Goal: Information Seeking & Learning: Learn about a topic

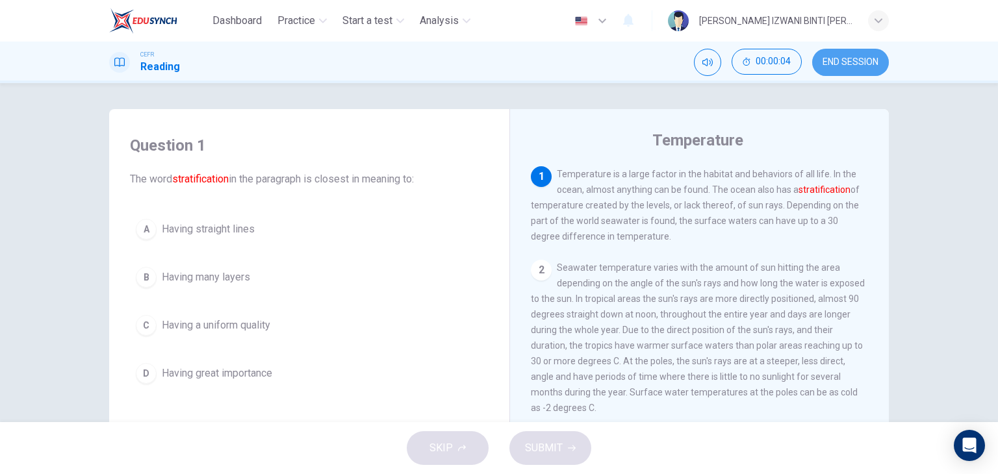
click at [859, 57] on span "END SESSION" at bounding box center [850, 62] width 56 height 10
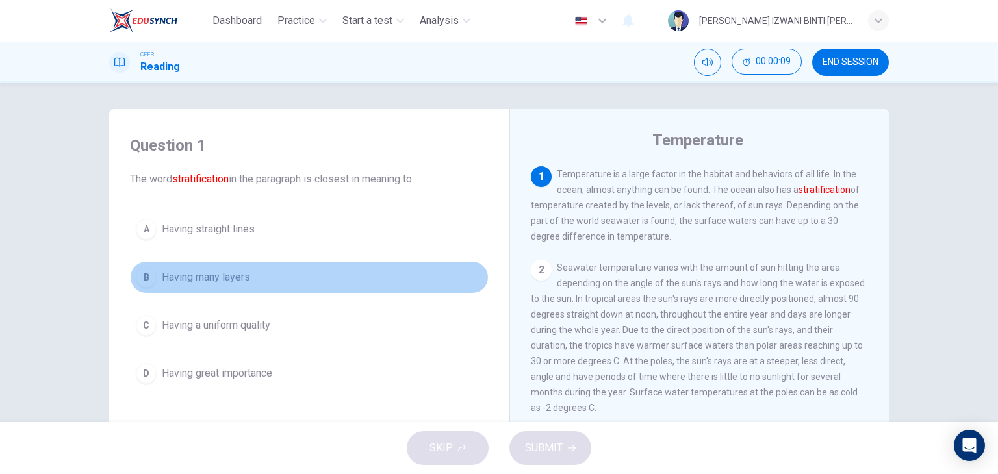
click at [238, 280] on span "Having many layers" at bounding box center [206, 278] width 88 height 16
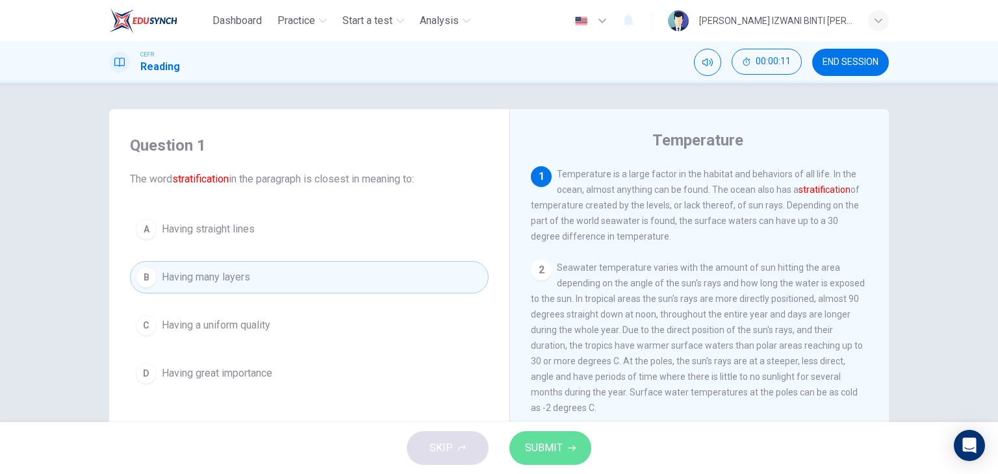
click at [577, 440] on button "SUBMIT" at bounding box center [550, 448] width 82 height 34
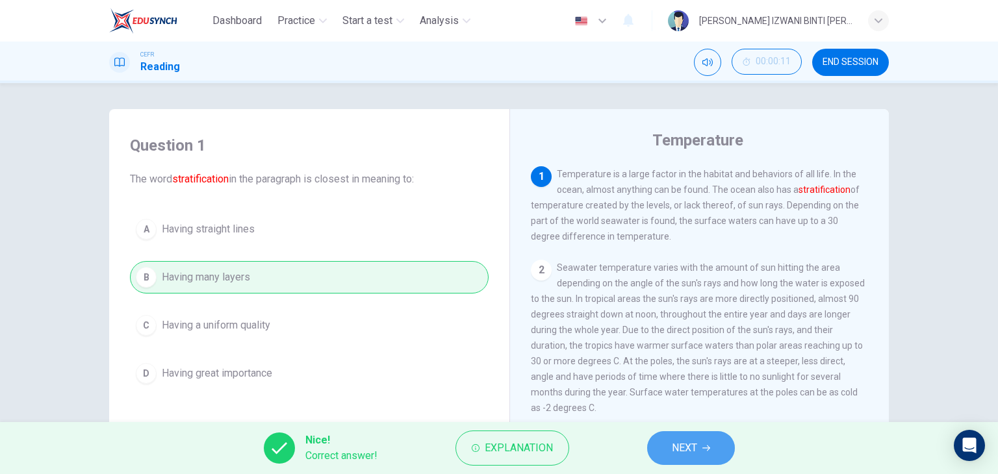
click at [683, 440] on span "NEXT" at bounding box center [684, 448] width 25 height 18
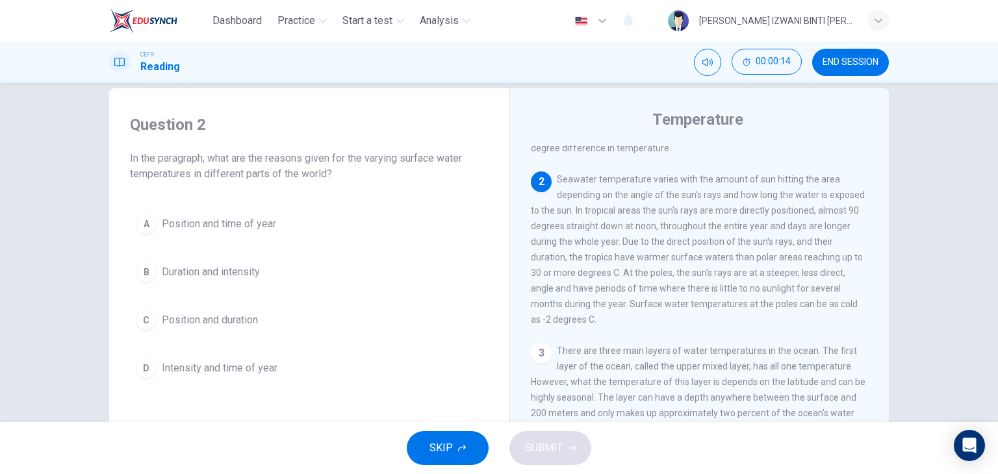
scroll to position [21, 0]
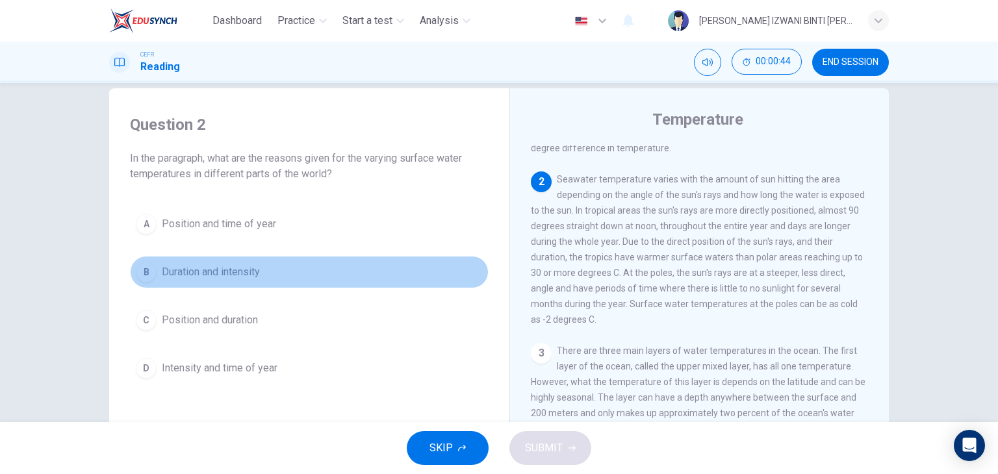
click at [307, 270] on button "B Duration and intensity" at bounding box center [309, 272] width 359 height 32
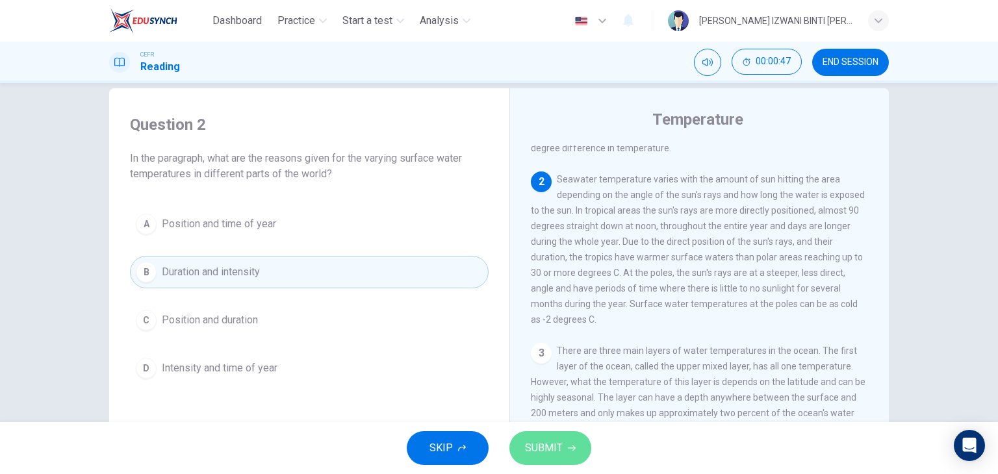
click at [541, 450] on span "SUBMIT" at bounding box center [544, 448] width 38 height 18
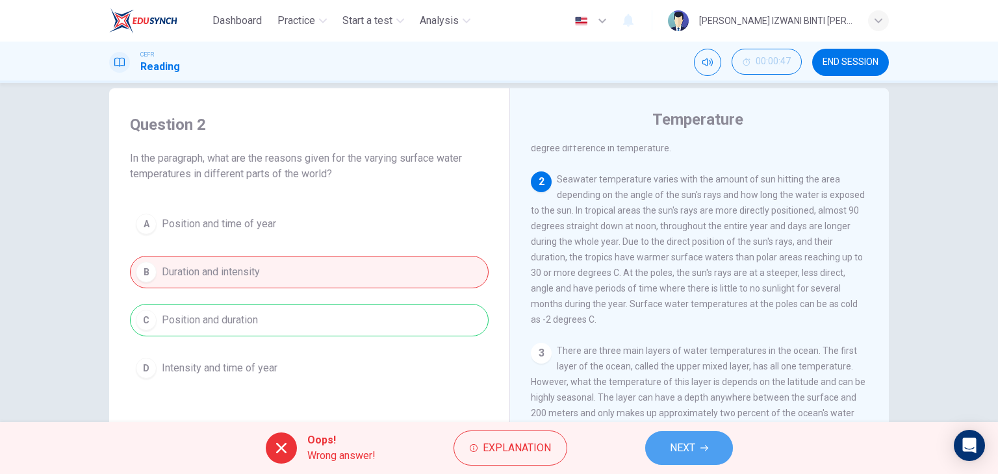
click at [693, 445] on span "NEXT" at bounding box center [682, 448] width 25 height 18
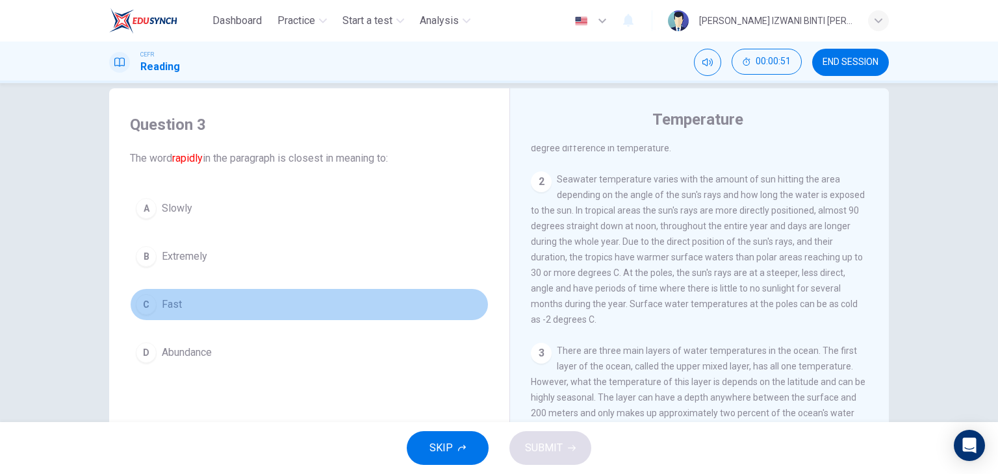
click at [279, 303] on button "C Fast" at bounding box center [309, 304] width 359 height 32
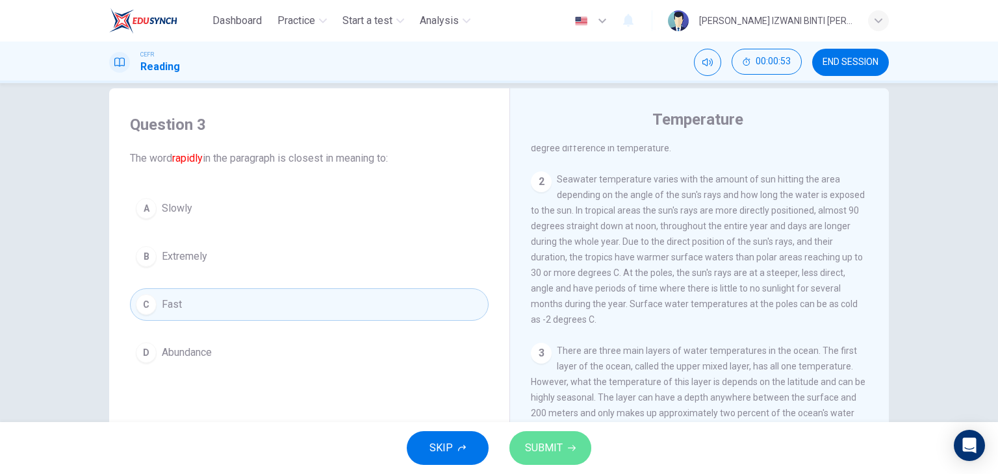
click at [551, 431] on button "SUBMIT" at bounding box center [550, 448] width 82 height 34
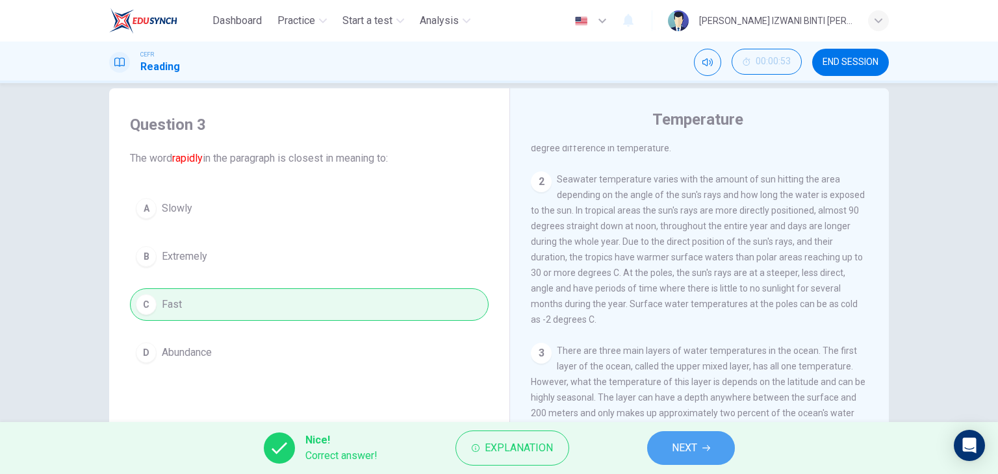
click at [675, 436] on button "NEXT" at bounding box center [691, 448] width 88 height 34
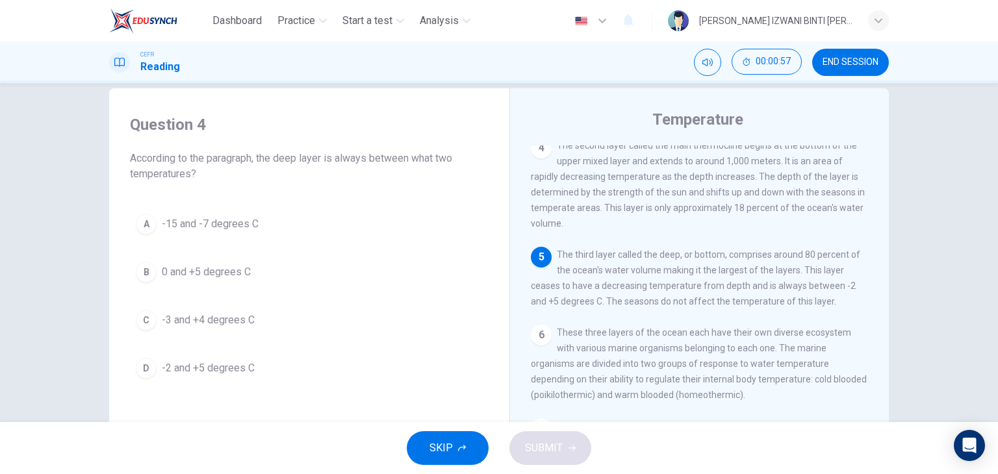
scroll to position [404, 0]
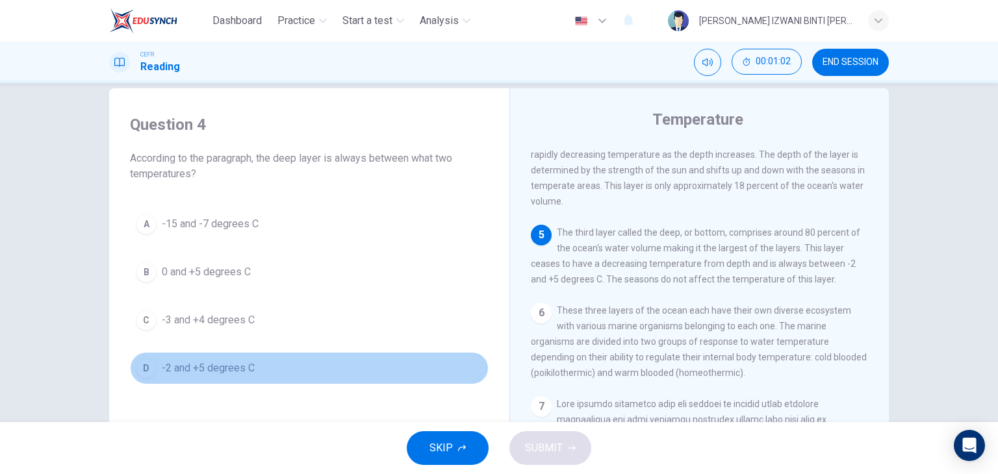
click at [277, 354] on button "D -2 and +5 degrees C" at bounding box center [309, 368] width 359 height 32
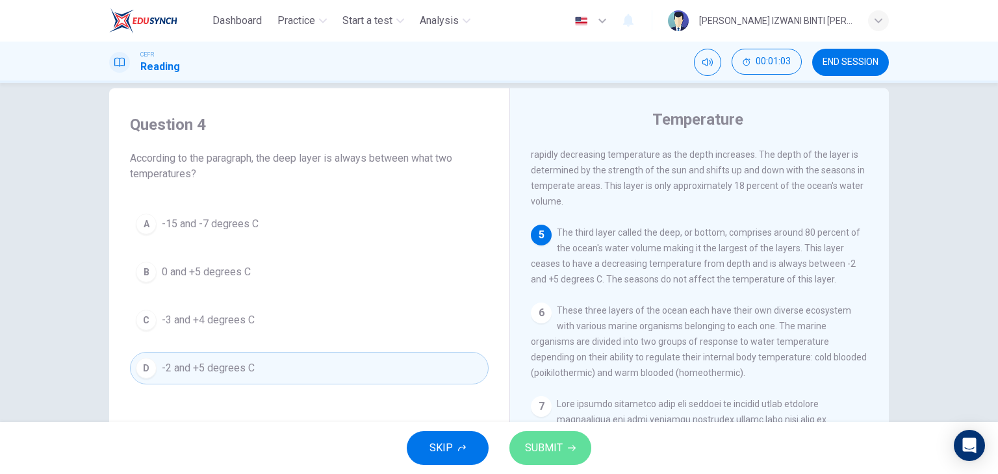
click at [537, 444] on span "SUBMIT" at bounding box center [544, 448] width 38 height 18
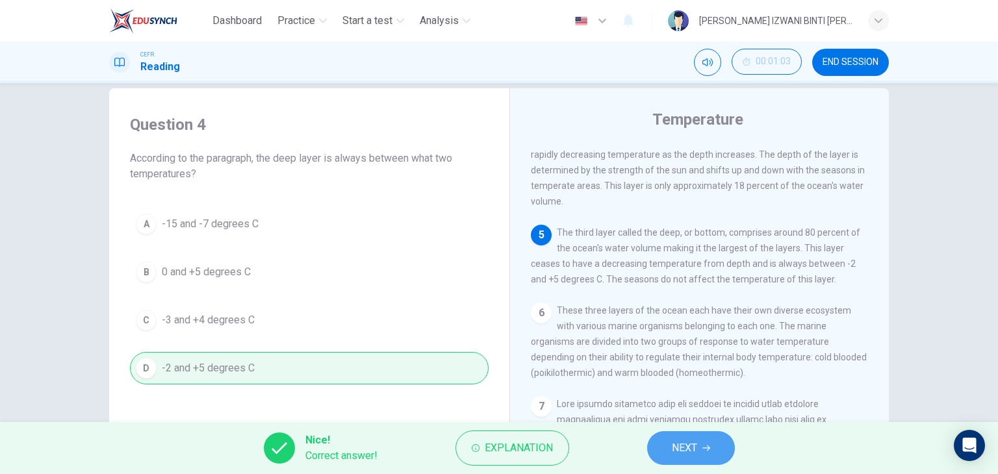
click at [688, 443] on span "NEXT" at bounding box center [684, 448] width 25 height 18
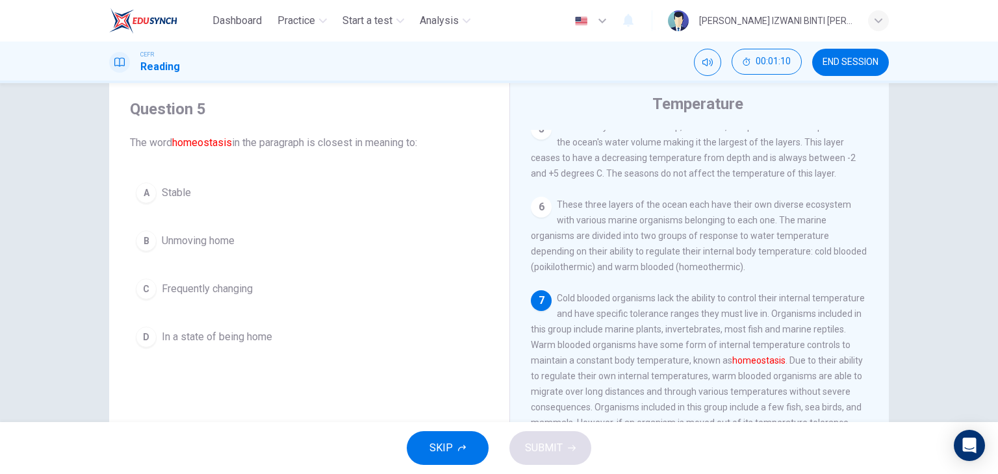
scroll to position [43, 0]
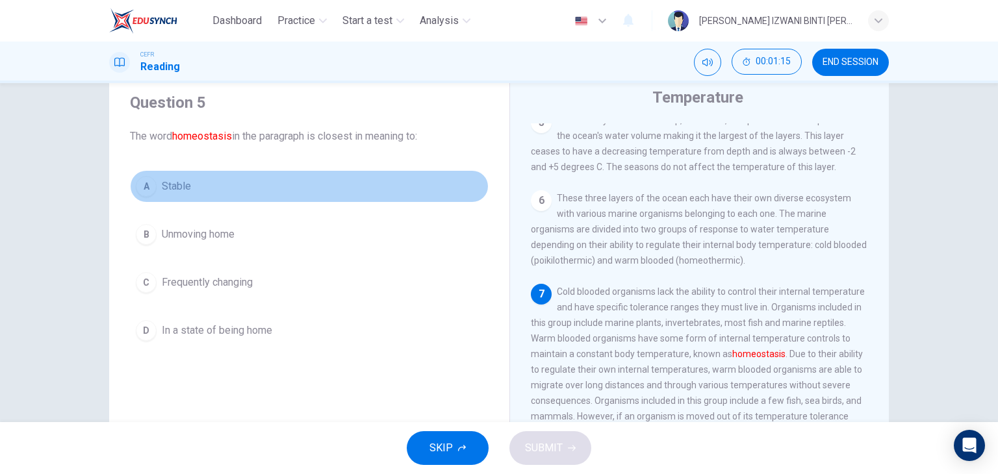
click at [257, 189] on button "A Stable" at bounding box center [309, 186] width 359 height 32
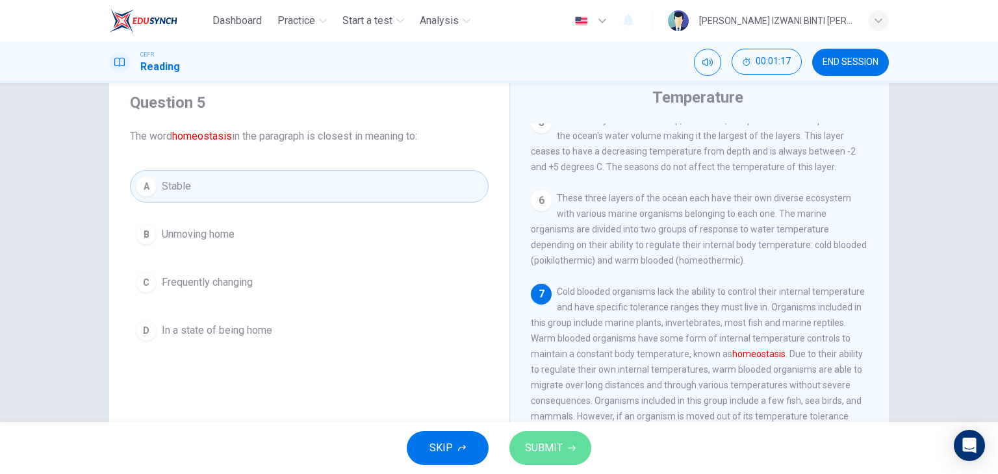
click at [554, 451] on span "SUBMIT" at bounding box center [544, 448] width 38 height 18
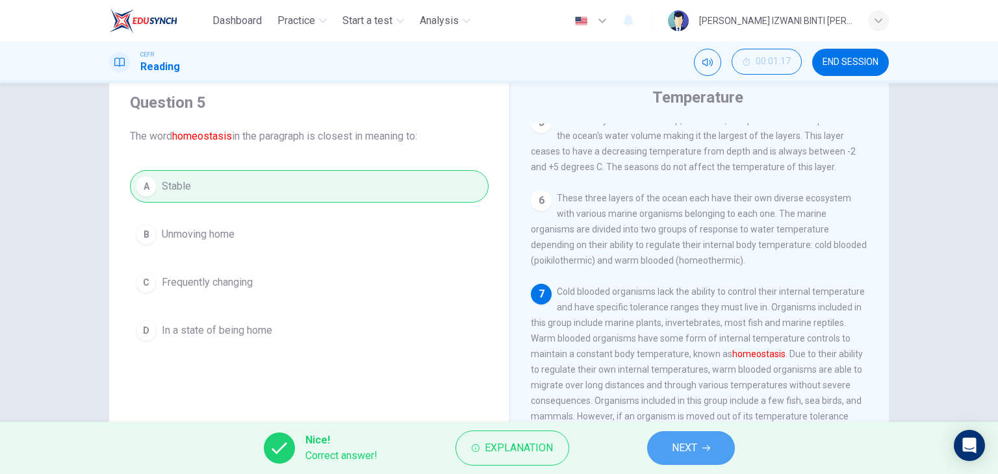
click at [650, 438] on button "NEXT" at bounding box center [691, 448] width 88 height 34
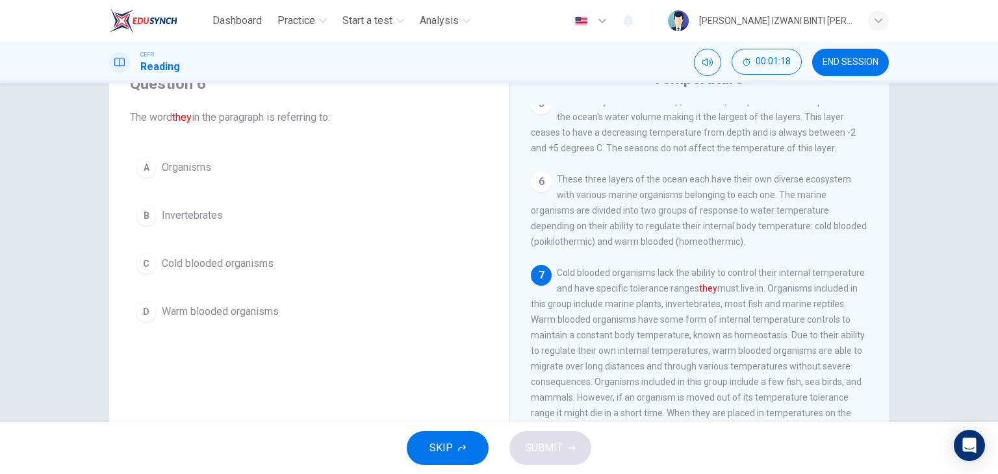
scroll to position [65, 0]
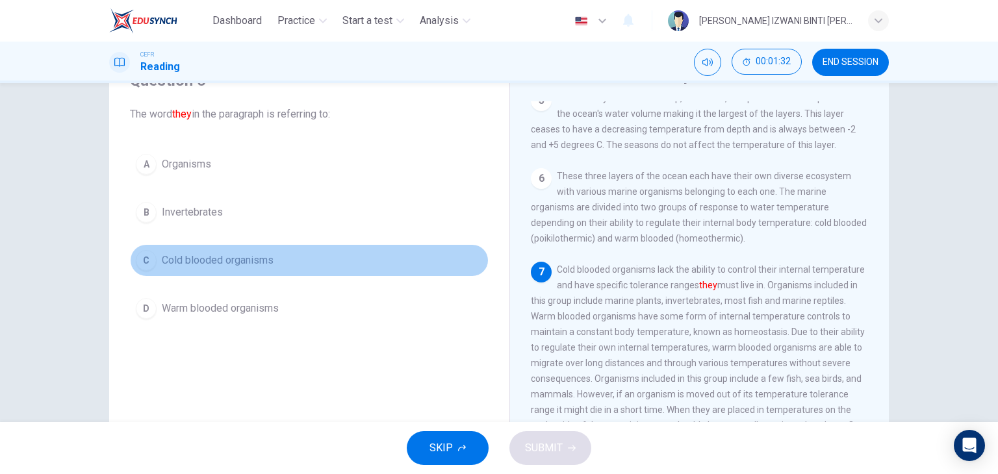
click at [278, 262] on button "C Cold blooded organisms" at bounding box center [309, 260] width 359 height 32
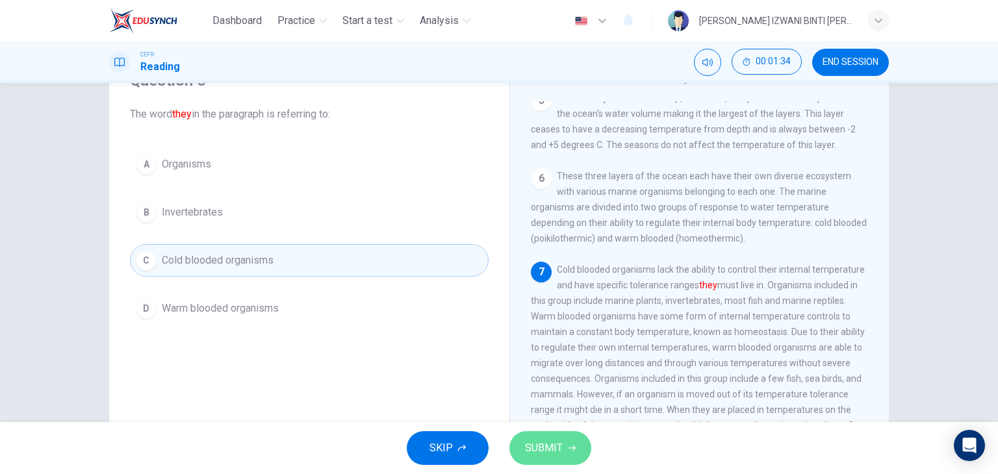
click at [558, 448] on span "SUBMIT" at bounding box center [544, 448] width 38 height 18
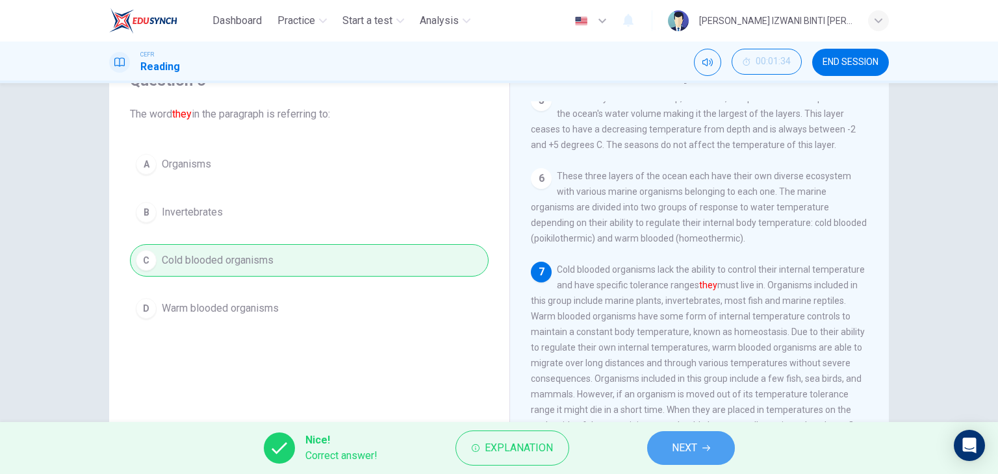
click at [683, 449] on span "NEXT" at bounding box center [684, 448] width 25 height 18
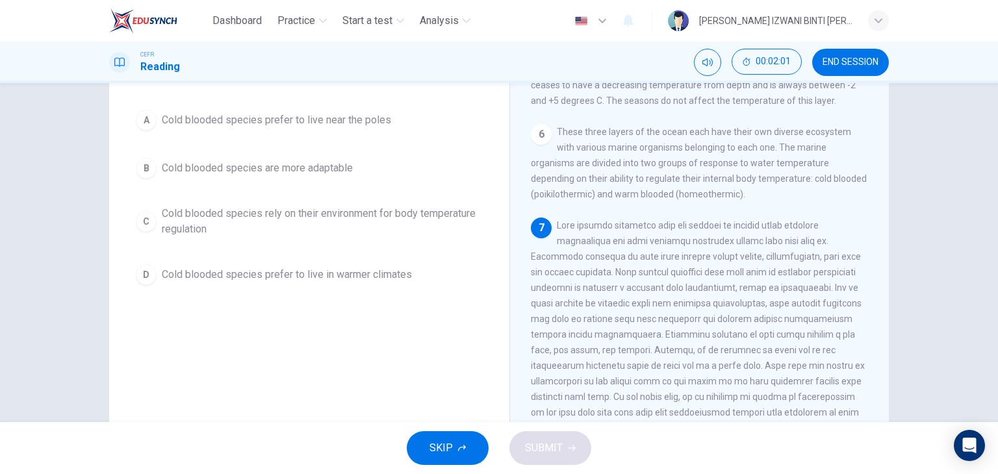
scroll to position [114, 0]
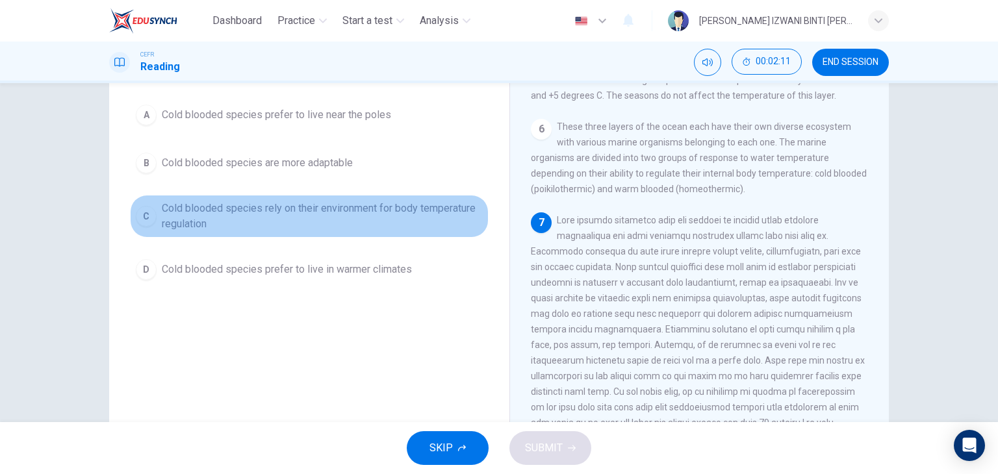
click at [347, 230] on span "Cold blooded species rely on their environment for body temperature regulation" at bounding box center [322, 216] width 321 height 31
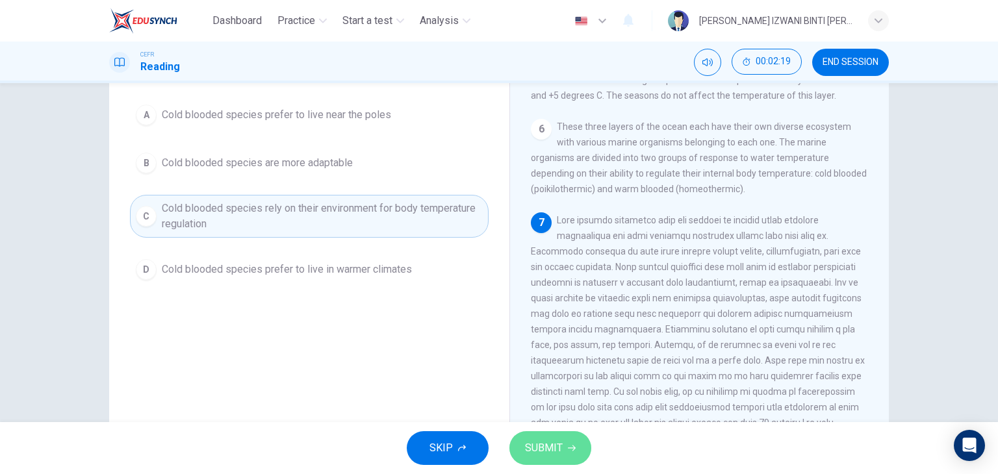
click at [563, 435] on button "SUBMIT" at bounding box center [550, 448] width 82 height 34
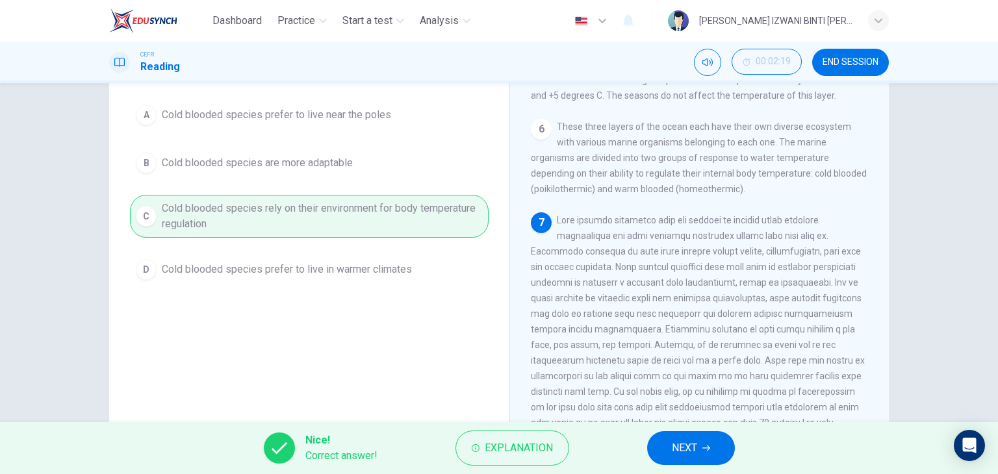
click at [703, 455] on button "NEXT" at bounding box center [691, 448] width 88 height 34
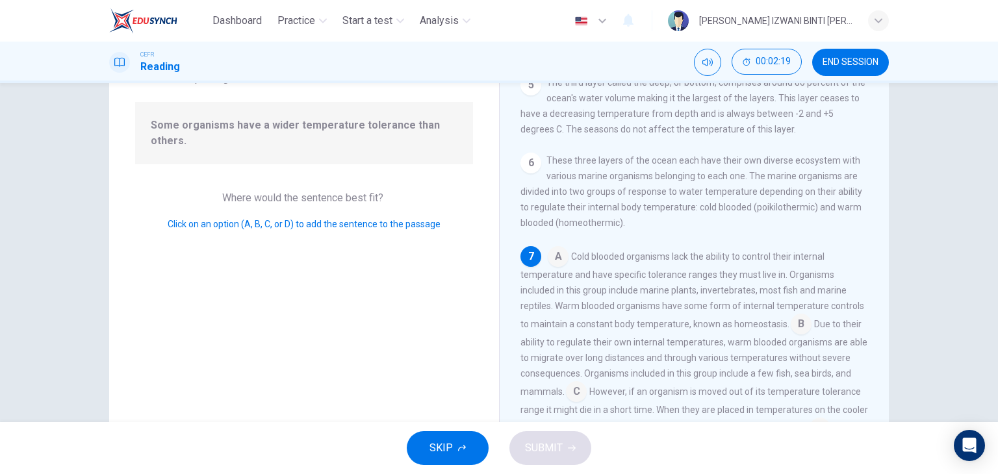
scroll to position [506, 0]
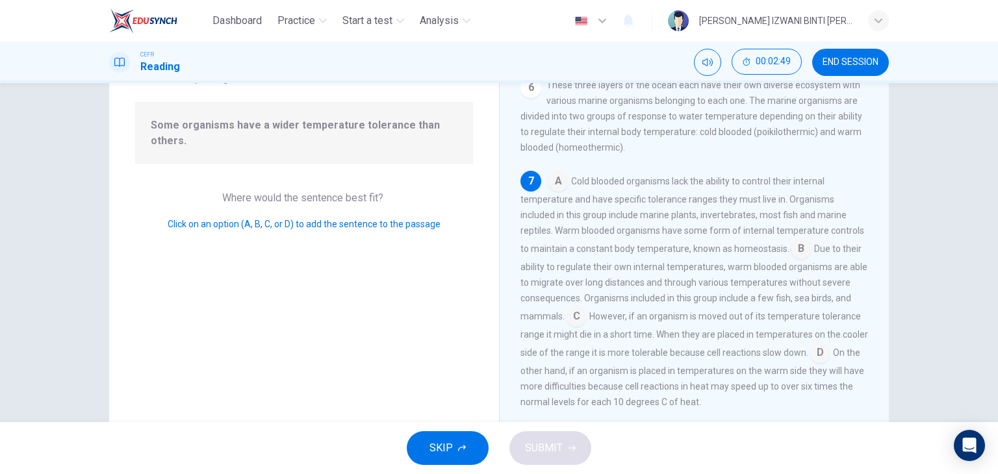
click at [574, 318] on input at bounding box center [576, 317] width 21 height 21
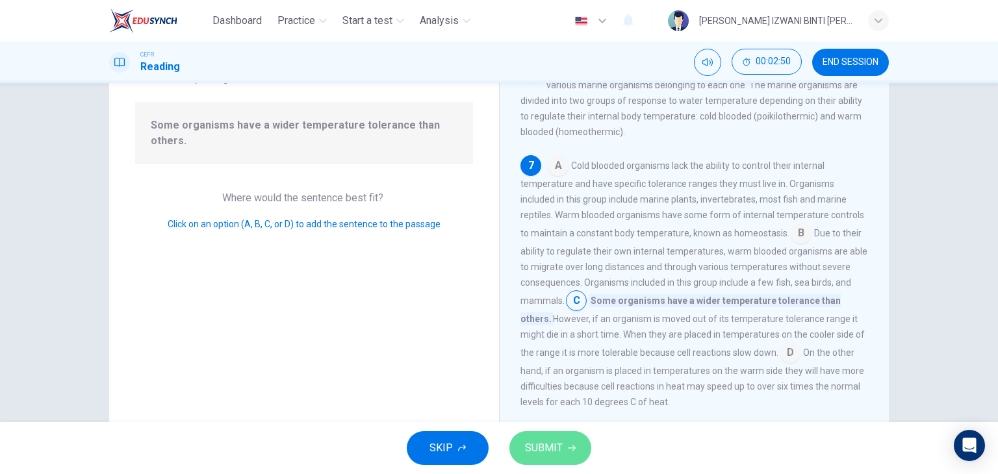
click at [548, 450] on span "SUBMIT" at bounding box center [544, 448] width 38 height 18
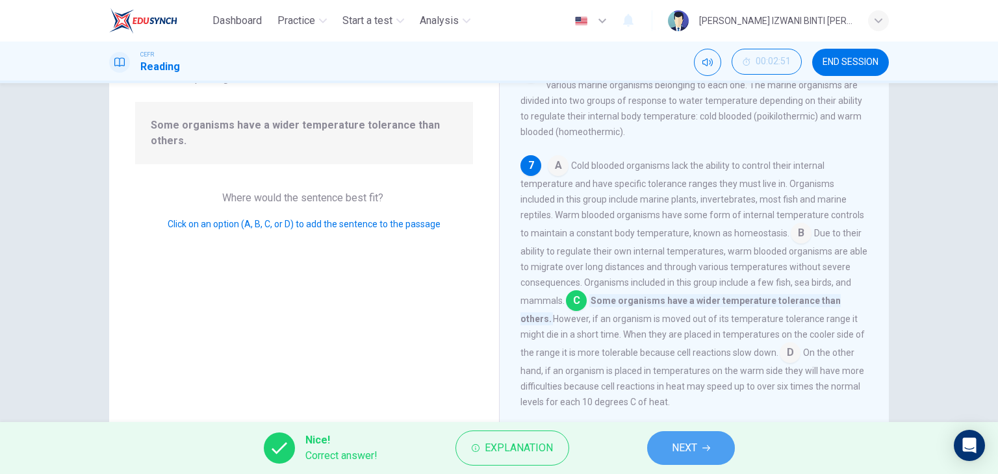
click at [691, 448] on span "NEXT" at bounding box center [684, 448] width 25 height 18
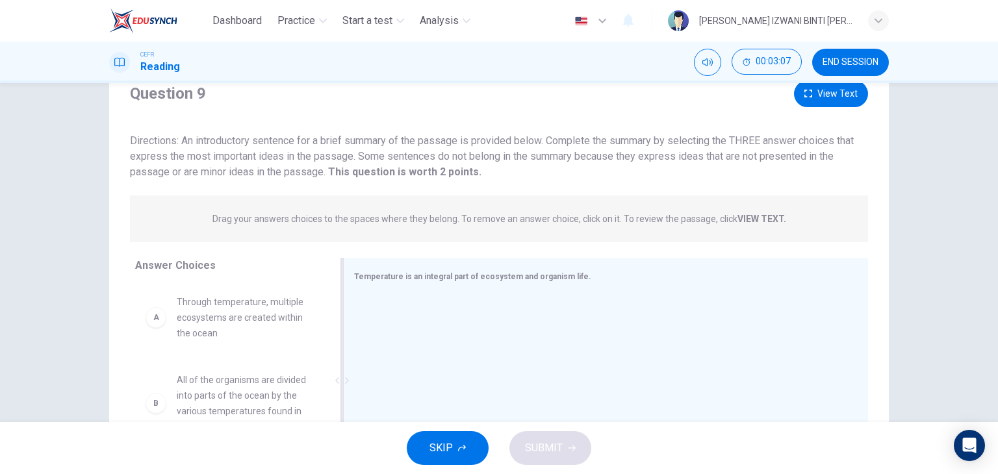
scroll to position [49, 0]
click at [818, 97] on button "View Text" at bounding box center [831, 94] width 74 height 27
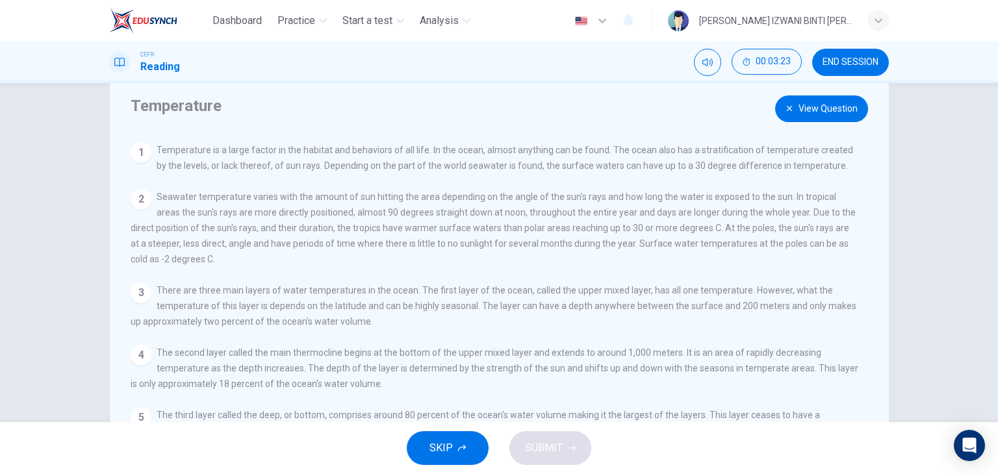
scroll to position [32, 0]
click at [842, 113] on button "View Question" at bounding box center [821, 111] width 93 height 27
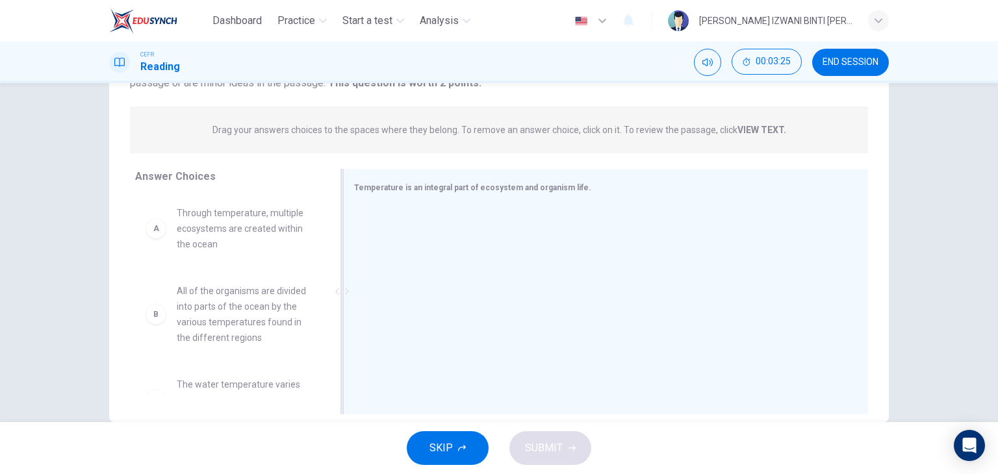
scroll to position [164, 0]
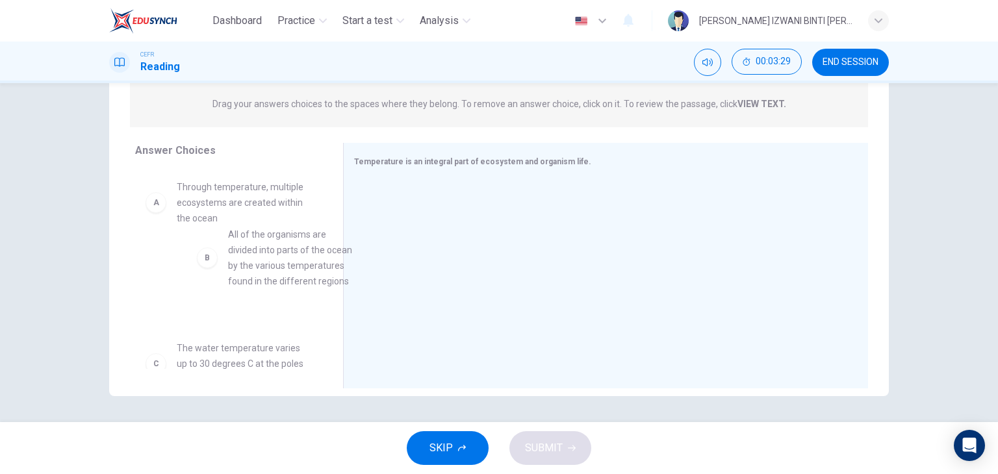
drag, startPoint x: 276, startPoint y: 299, endPoint x: 263, endPoint y: 283, distance: 20.8
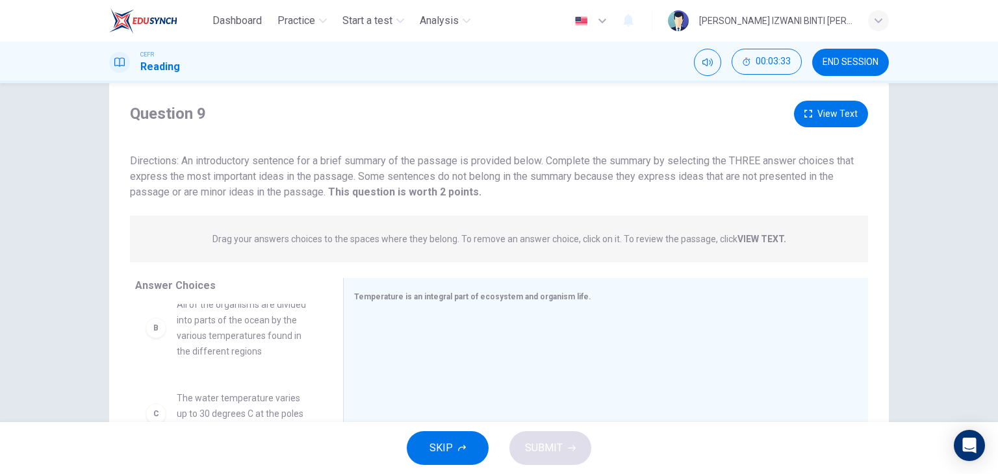
scroll to position [27, 0]
click at [841, 123] on button "View Text" at bounding box center [831, 116] width 74 height 27
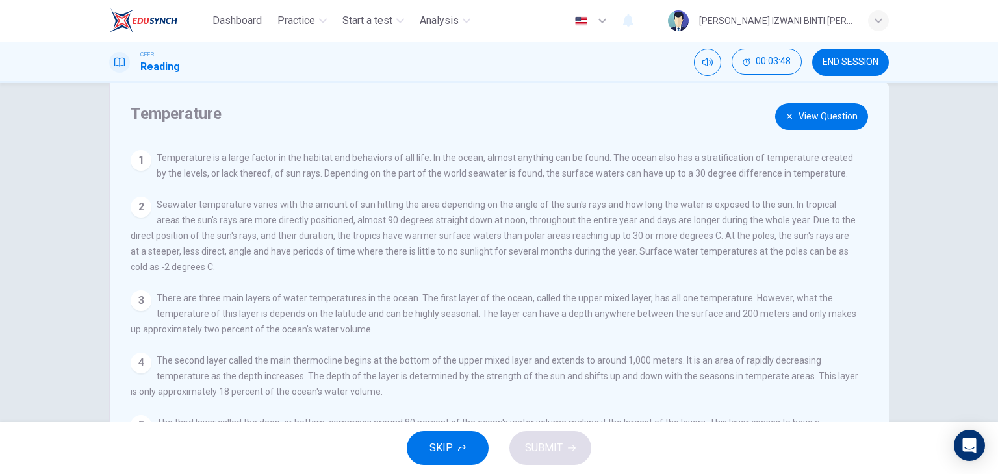
drag, startPoint x: 629, startPoint y: 250, endPoint x: 694, endPoint y: 247, distance: 65.0
click at [694, 247] on div "2 Seawater temperature varies with the amount of sun hitting the area depending…" at bounding box center [495, 236] width 728 height 78
click at [826, 125] on button "View Question" at bounding box center [821, 116] width 93 height 27
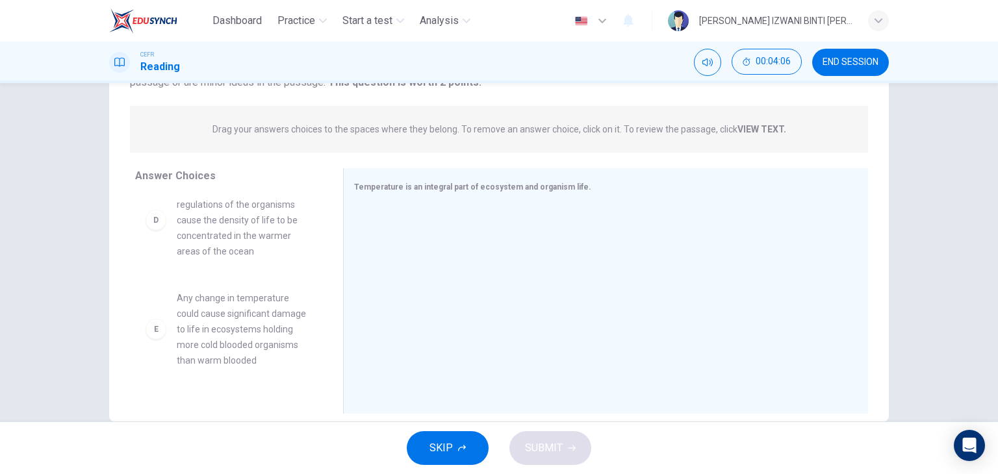
scroll to position [262, 0]
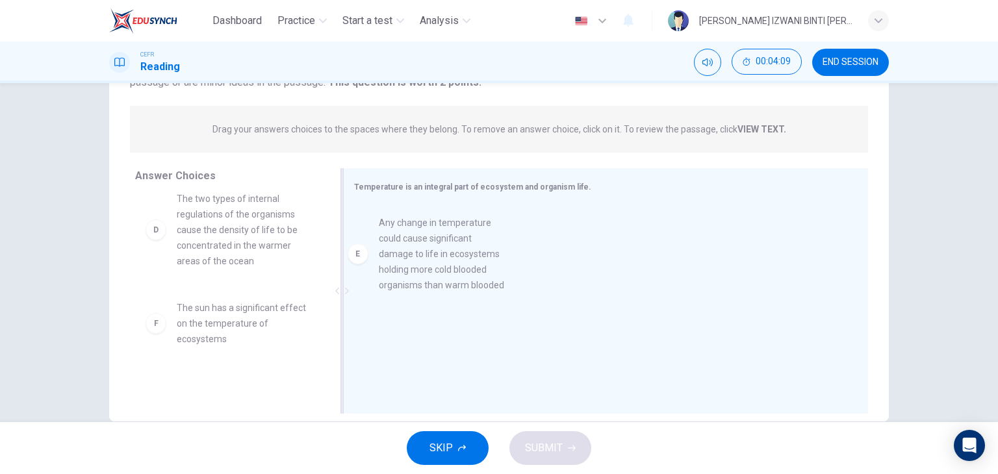
drag, startPoint x: 231, startPoint y: 357, endPoint x: 448, endPoint y: 268, distance: 234.5
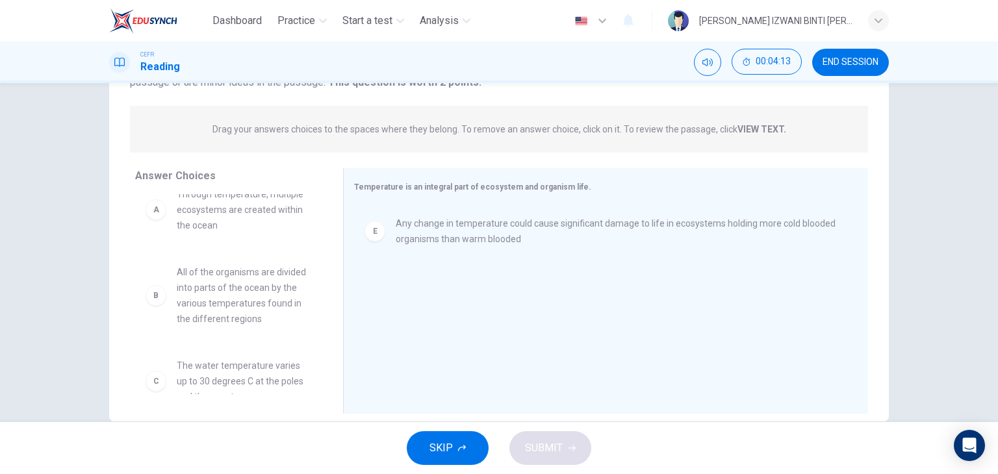
scroll to position [0, 0]
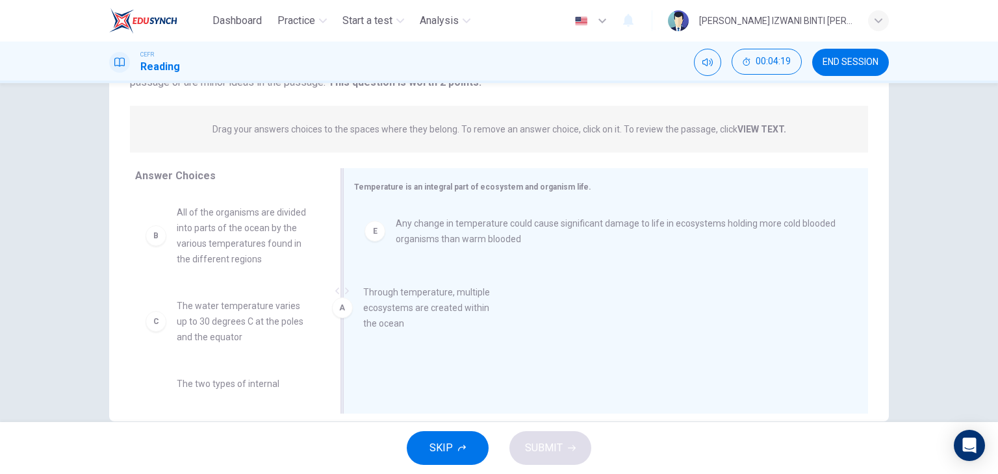
drag, startPoint x: 261, startPoint y: 238, endPoint x: 459, endPoint y: 321, distance: 214.3
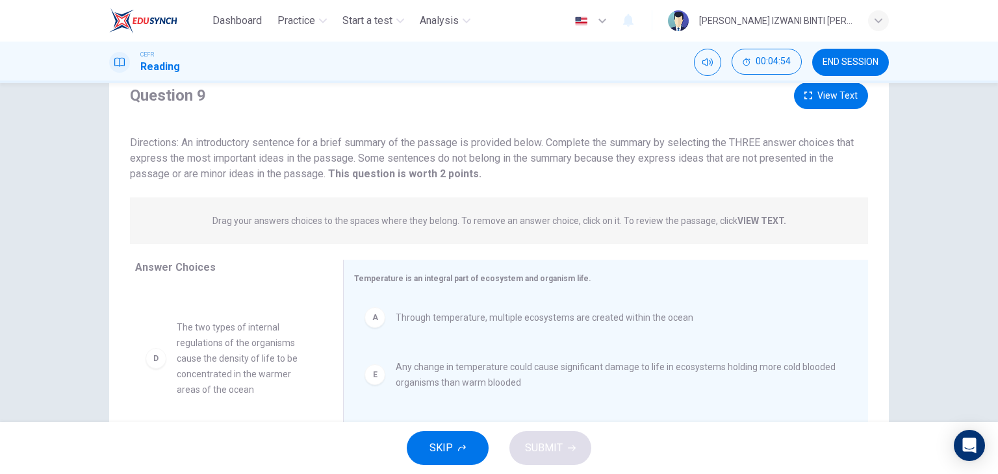
scroll to position [42, 0]
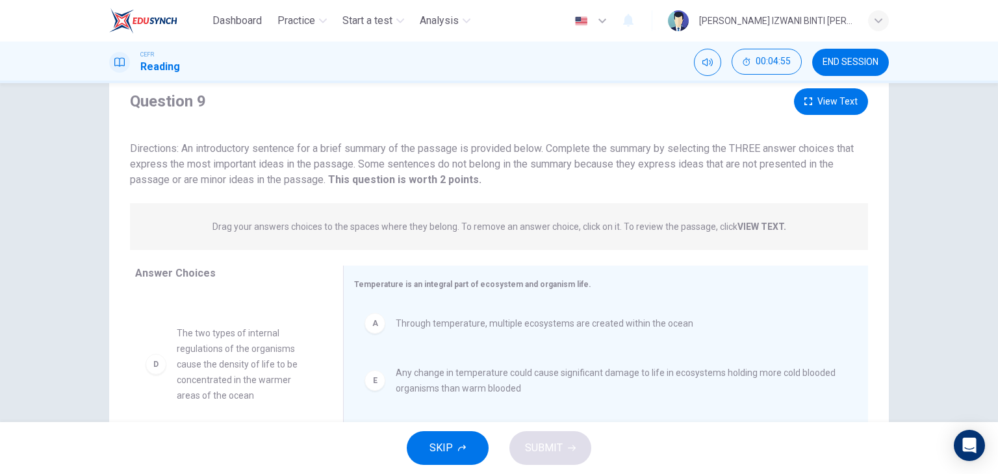
click at [880, 166] on div "Question 9 View Text Directions: An introductory sentence for a brief summary o…" at bounding box center [498, 137] width 779 height 99
click at [832, 96] on button "View Text" at bounding box center [831, 101] width 74 height 27
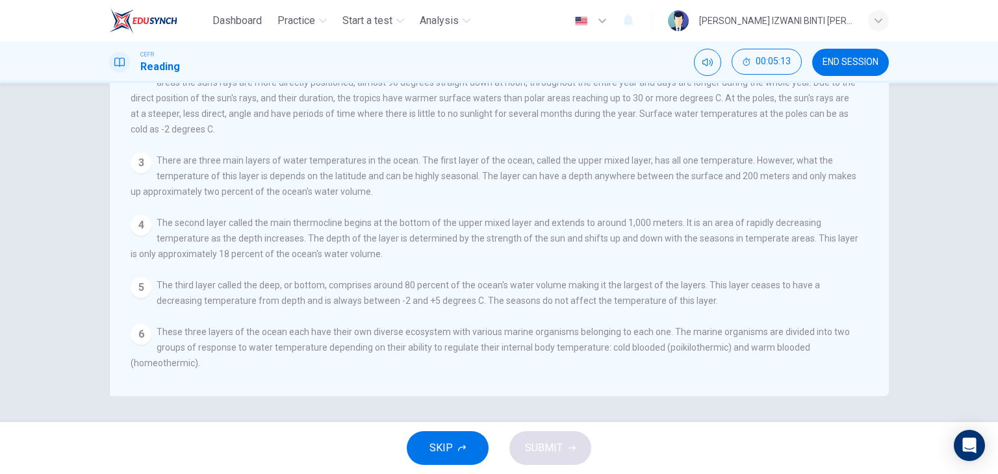
scroll to position [0, 0]
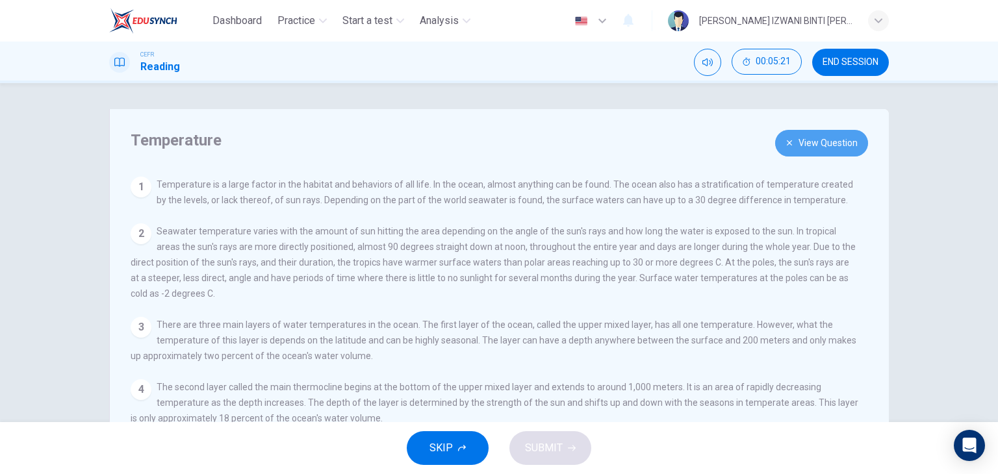
click at [818, 152] on button "View Question" at bounding box center [821, 143] width 93 height 27
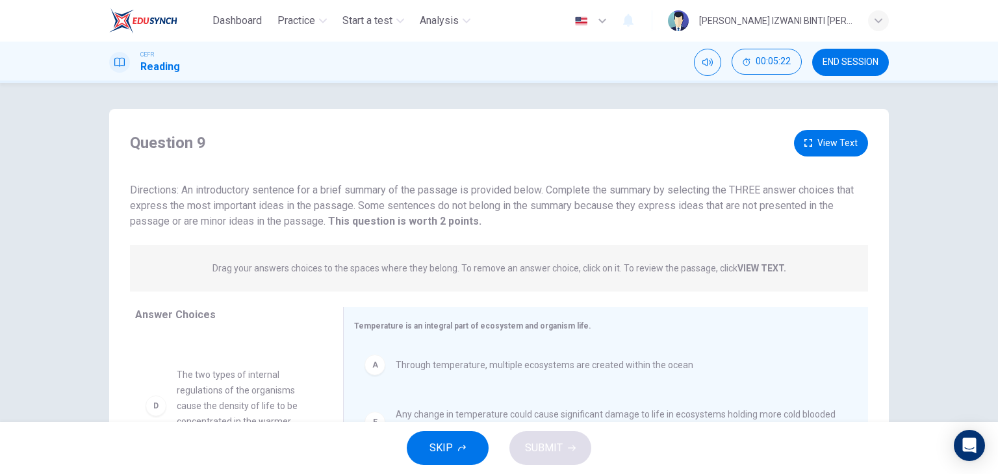
scroll to position [164, 0]
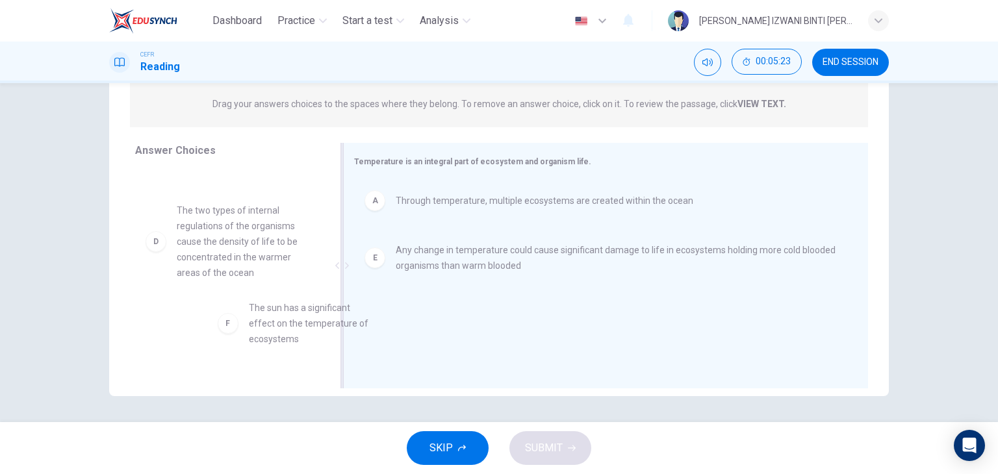
drag, startPoint x: 242, startPoint y: 340, endPoint x: 480, endPoint y: 335, distance: 238.5
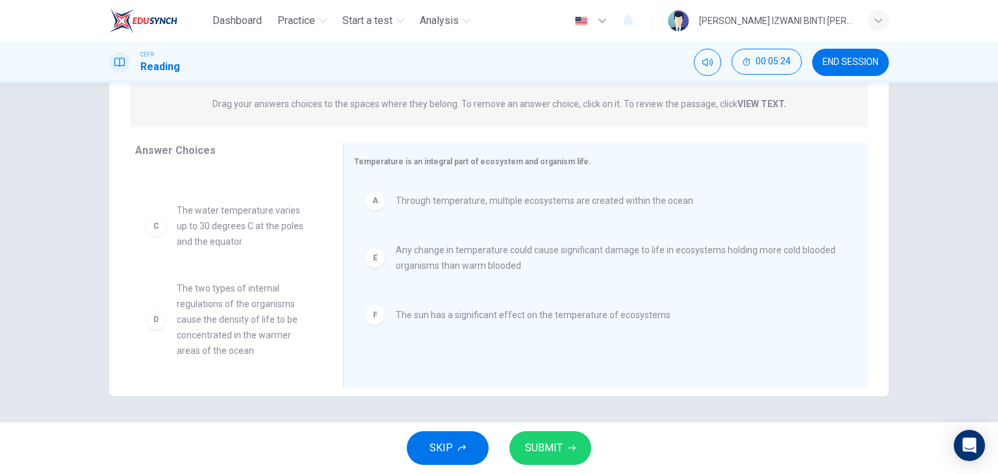
scroll to position [70, 0]
click at [565, 440] on button "SUBMIT" at bounding box center [550, 448] width 82 height 34
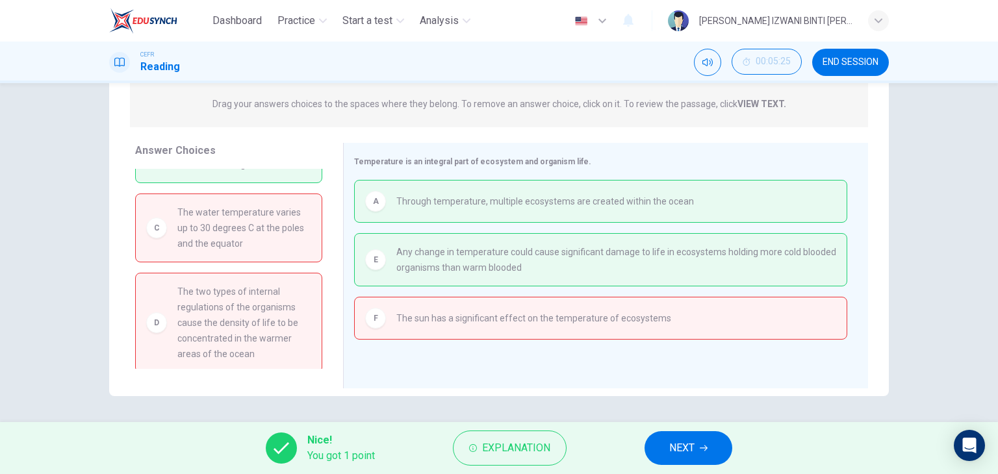
scroll to position [0, 0]
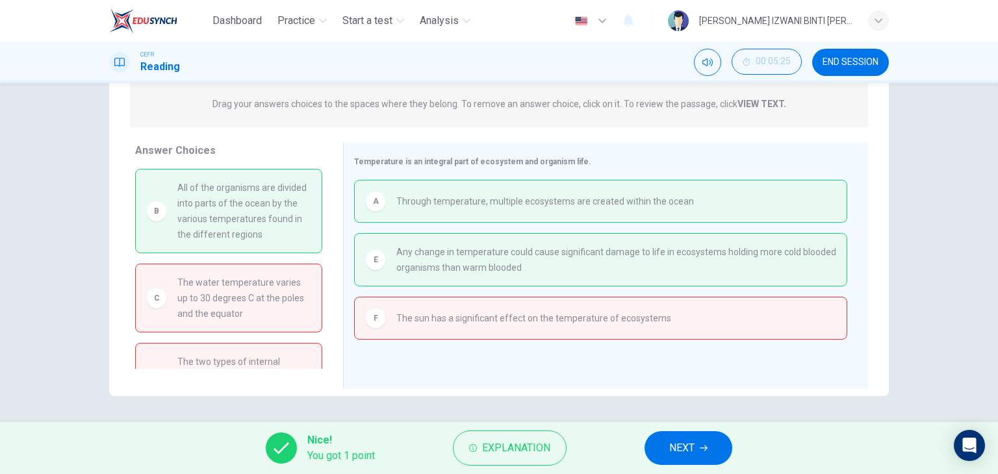
click at [712, 446] on button "NEXT" at bounding box center [688, 448] width 88 height 34
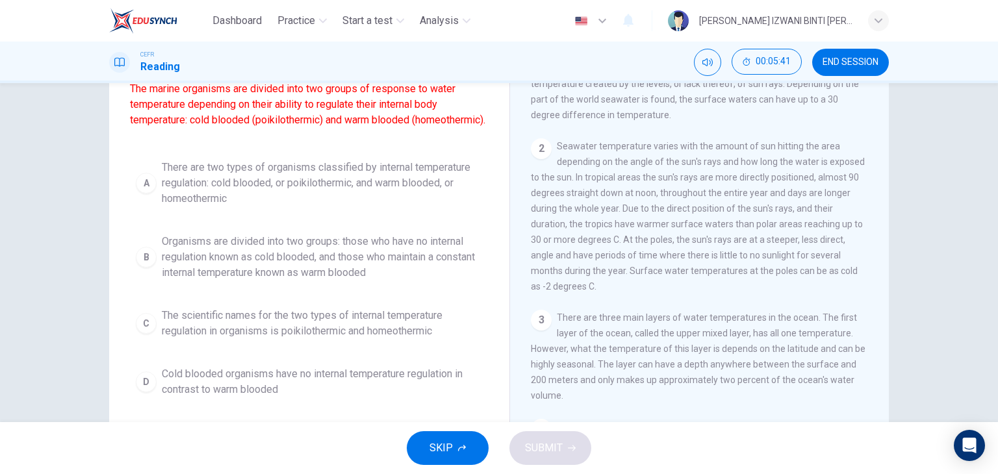
scroll to position [113, 0]
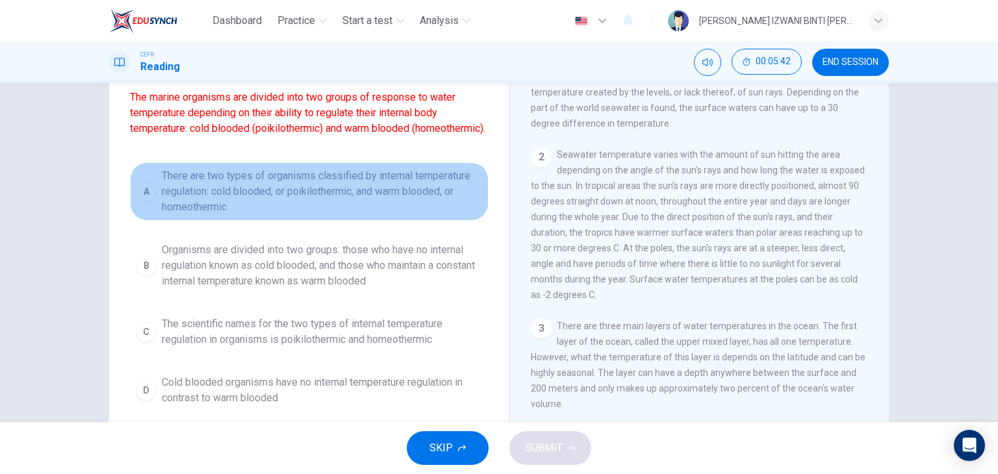
click at [395, 214] on span "There are two types of organisms classified by internal temperature regulation:…" at bounding box center [322, 191] width 321 height 47
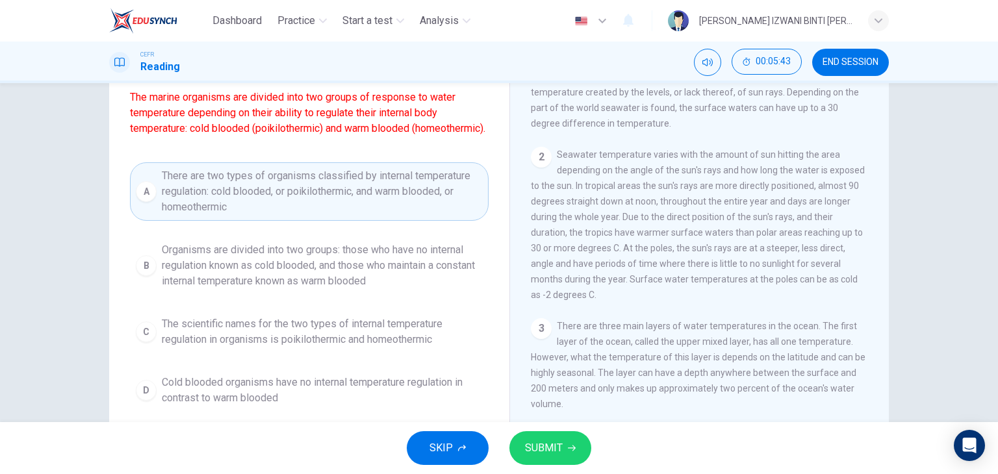
click at [562, 444] on button "SUBMIT" at bounding box center [550, 448] width 82 height 34
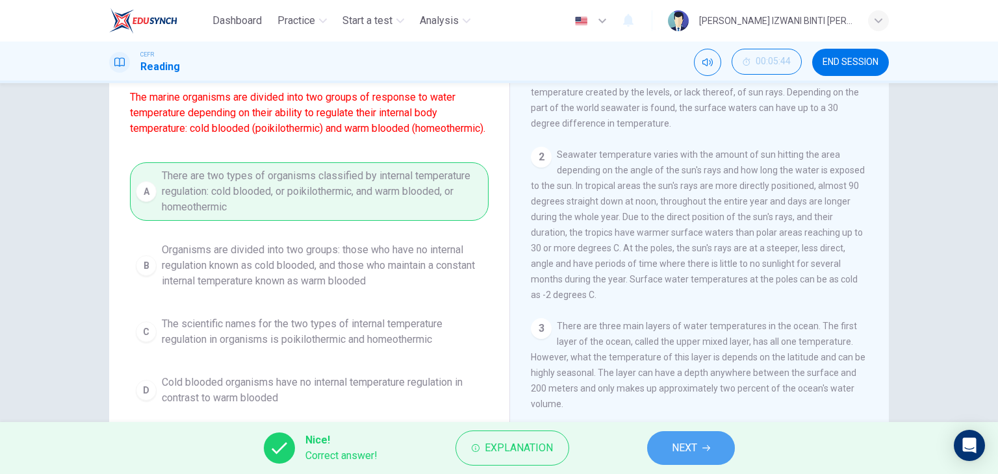
click at [711, 451] on button "NEXT" at bounding box center [691, 448] width 88 height 34
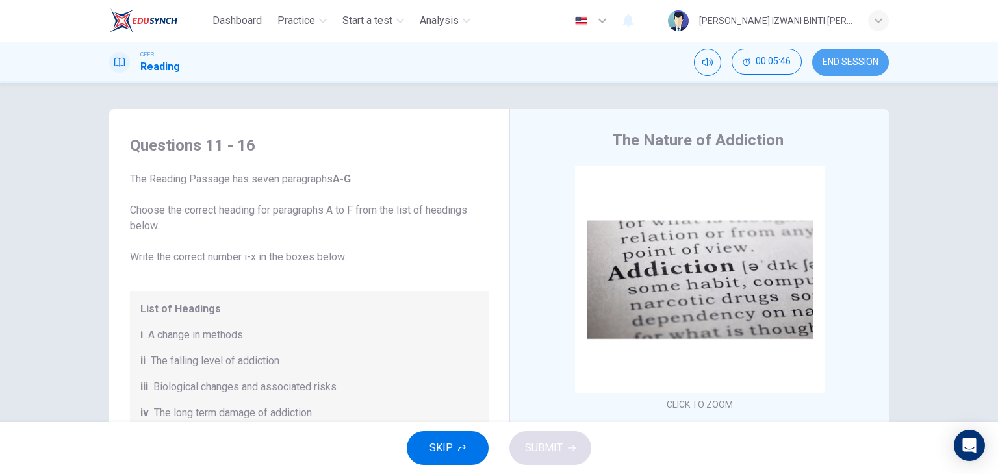
click at [871, 58] on span "END SESSION" at bounding box center [850, 62] width 56 height 10
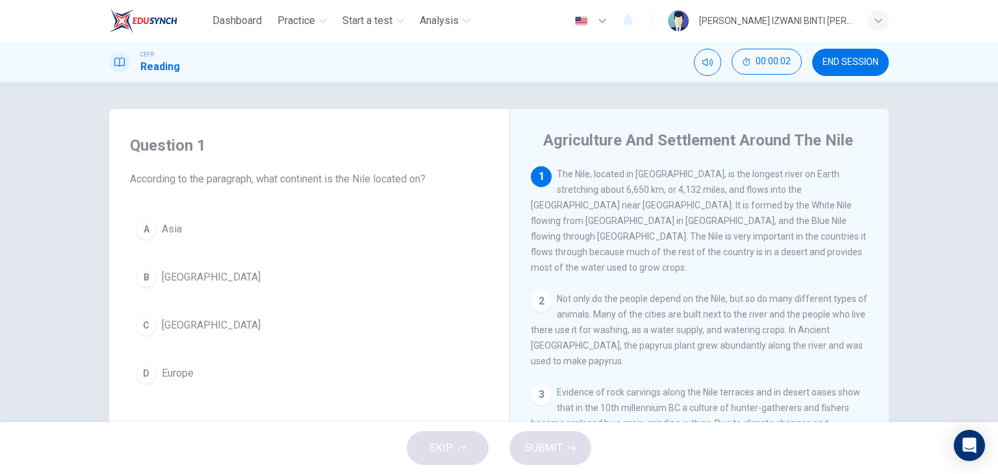
click at [804, 75] on div "00:00:02 END SESSION" at bounding box center [791, 62] width 195 height 27
click at [859, 71] on button "END SESSION" at bounding box center [850, 62] width 77 height 27
